Goal: Book appointment/travel/reservation

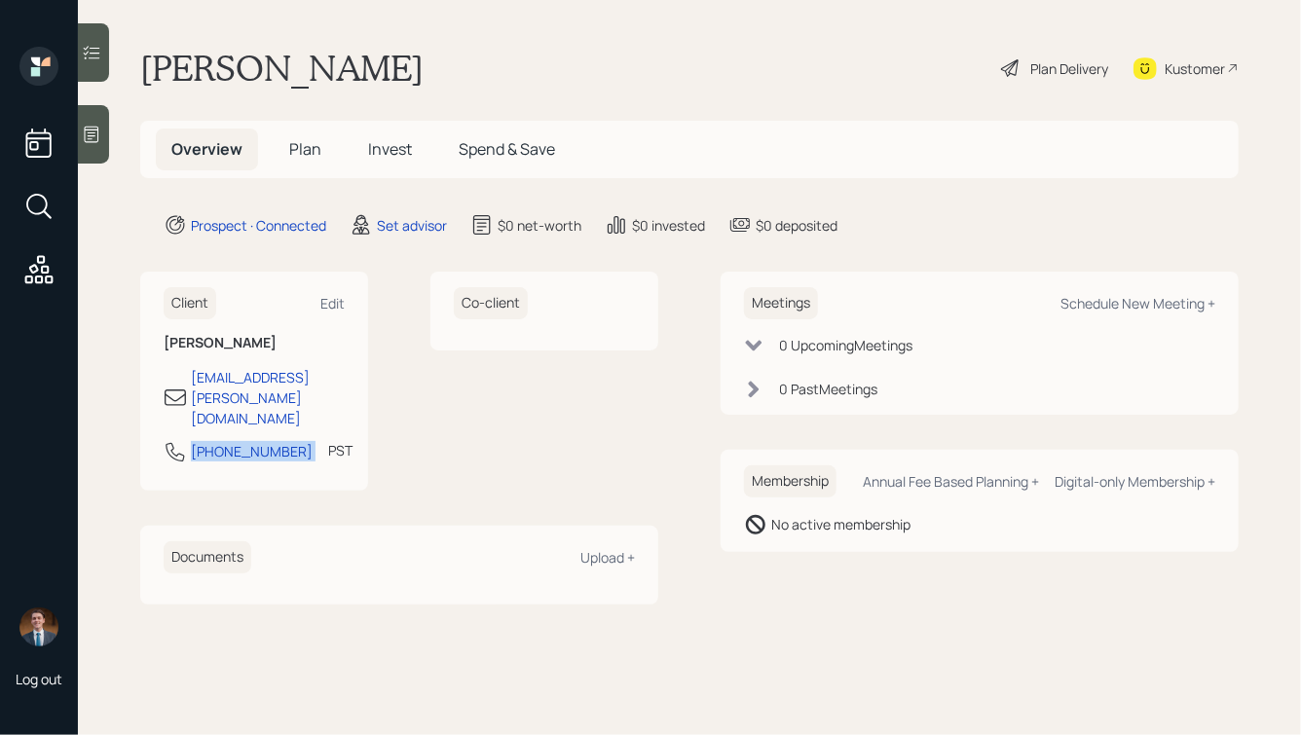
drag, startPoint x: 289, startPoint y: 412, endPoint x: 164, endPoint y: 416, distance: 125.6
click at [164, 440] on div "650-339-9801 PST Currently 8:04 AM" at bounding box center [254, 457] width 181 height 35
copy div "650-339-9801"
click at [1119, 301] on div "Schedule New Meeting +" at bounding box center [1137, 303] width 155 height 18
select select "round-robin"
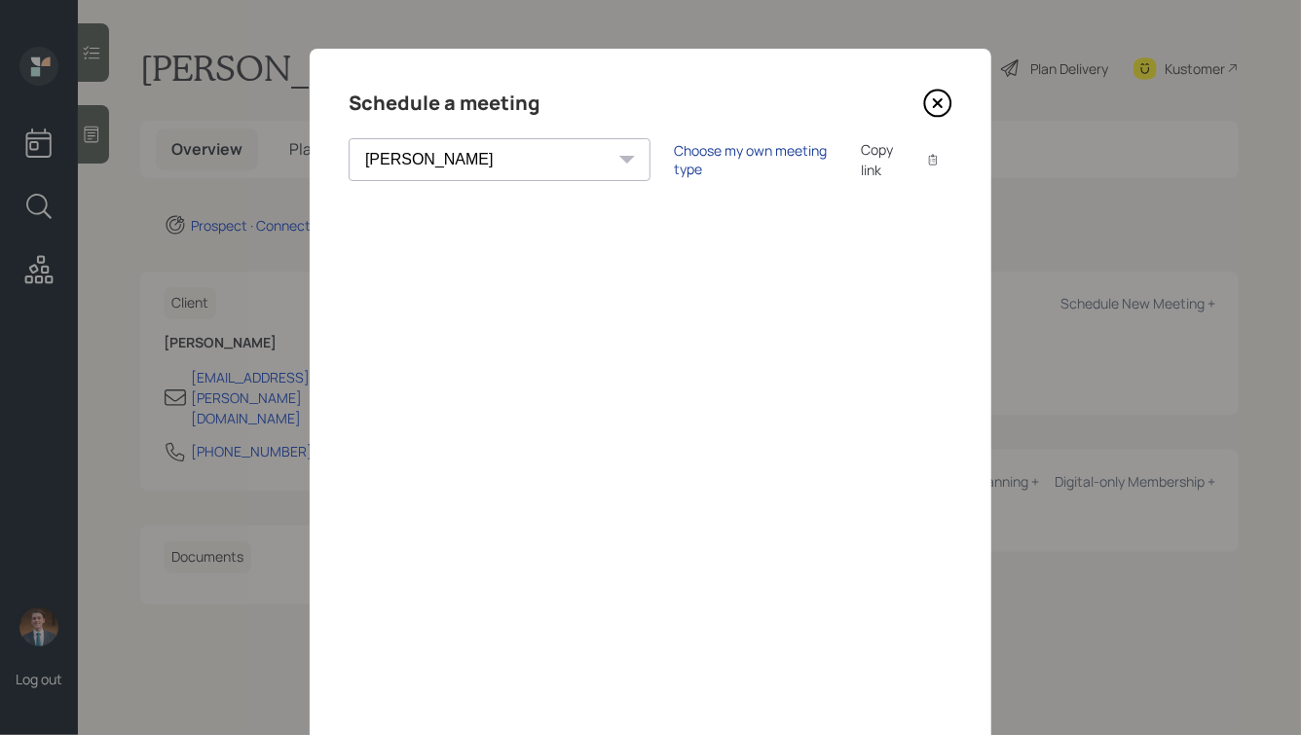
click at [674, 160] on div "Choose my own meeting type" at bounding box center [756, 159] width 164 height 37
